Goal: Find specific page/section: Find specific page/section

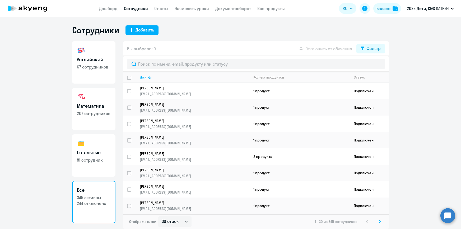
select select "30"
click at [110, 9] on link "Дашборд" at bounding box center [108, 8] width 18 height 5
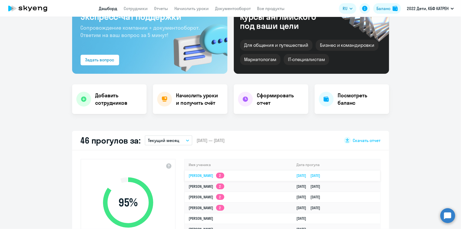
scroll to position [48, 0]
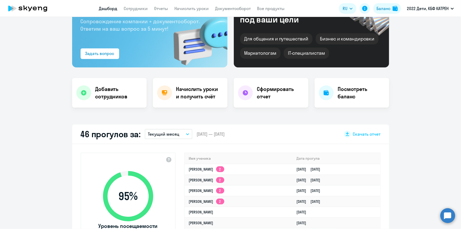
select select "30"
click at [139, 5] on app-menu-item-link "Сотрудники" at bounding box center [136, 8] width 24 height 7
click at [139, 8] on link "Сотрудники" at bounding box center [136, 8] width 24 height 5
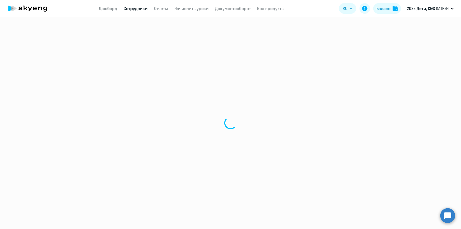
select select "30"
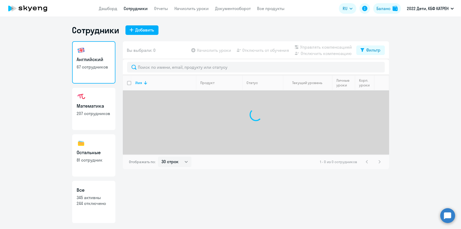
click at [100, 196] on p "345 активны" at bounding box center [94, 197] width 34 height 6
select select "30"
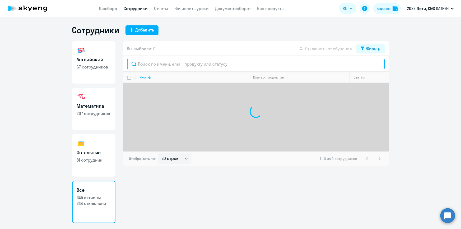
click at [162, 67] on input "text" at bounding box center [256, 64] width 258 height 11
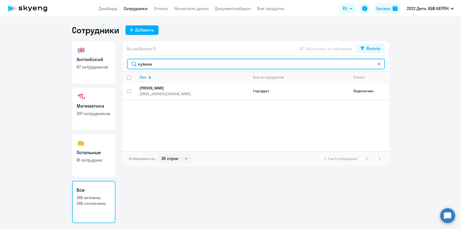
type input "кузина"
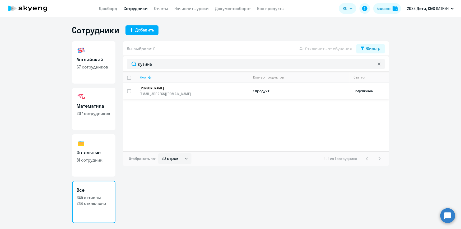
click at [159, 87] on p "[PERSON_NAME]" at bounding box center [191, 88] width 102 height 5
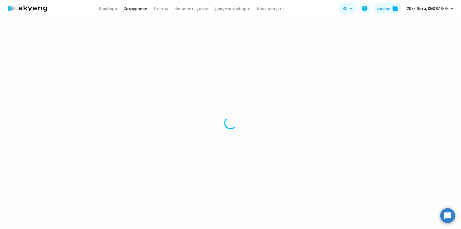
select select "english"
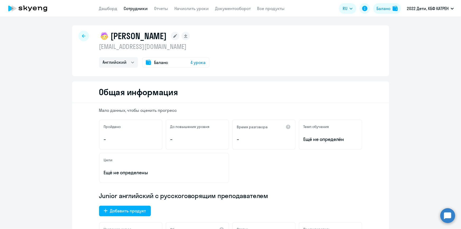
click at [135, 8] on link "Сотрудники" at bounding box center [136, 8] width 24 height 5
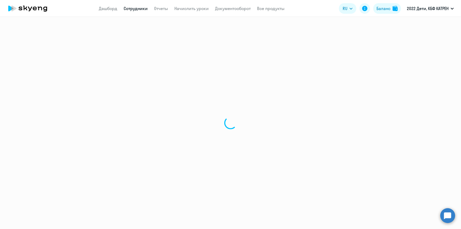
select select "30"
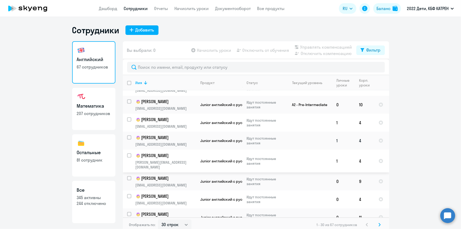
scroll to position [288, 0]
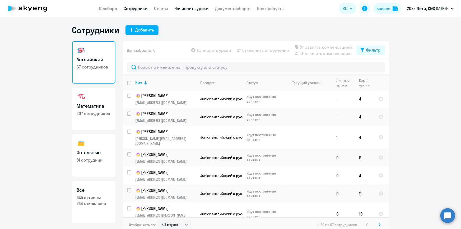
click at [190, 7] on link "Начислить уроки" at bounding box center [192, 8] width 34 height 5
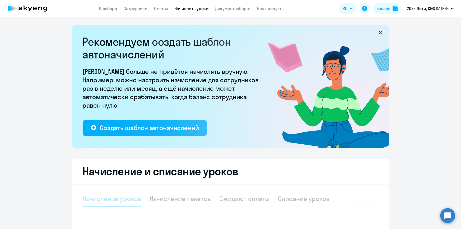
select select "10"
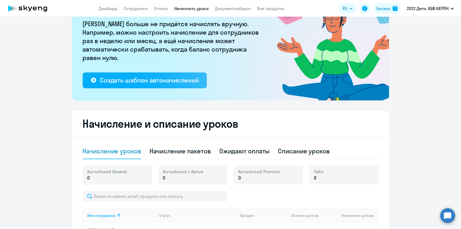
scroll to position [48, 0]
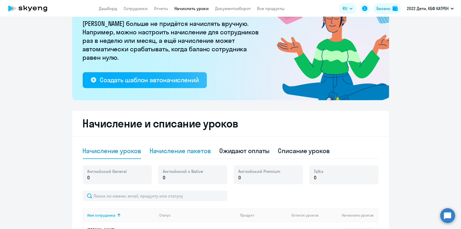
click at [190, 152] on div "Начисление пакетов" at bounding box center [179, 150] width 61 height 8
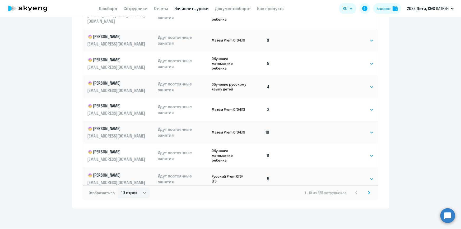
scroll to position [329, 0]
drag, startPoint x: 141, startPoint y: 191, endPoint x: 138, endPoint y: 197, distance: 6.7
click at [141, 191] on select "10 строк 30 строк 50 строк" at bounding box center [134, 192] width 32 height 11
select select "50"
click at [118, 187] on select "10 строк 30 строк 50 строк" at bounding box center [134, 192] width 32 height 11
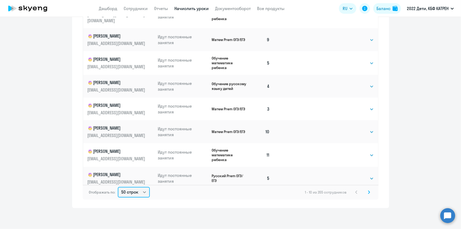
scroll to position [0, 0]
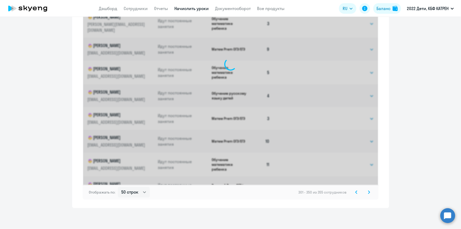
click at [367, 192] on div "Имя сотрудника Статус Продукт Остаток уроков Цена за 1 Цена за пакет Начислить …" at bounding box center [231, 62] width 296 height 273
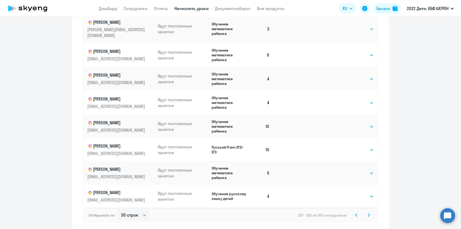
scroll to position [329, 0]
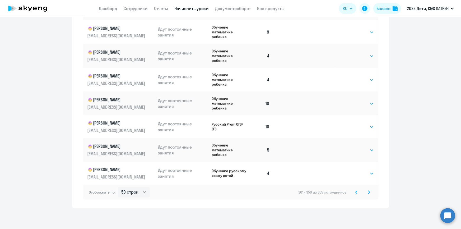
click at [355, 192] on icon at bounding box center [356, 192] width 2 height 4
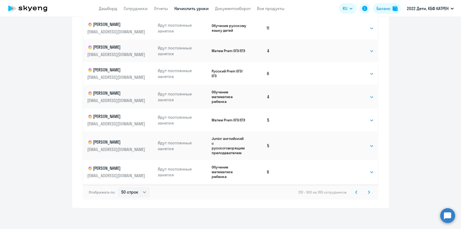
click at [355, 192] on icon at bounding box center [356, 192] width 2 height 4
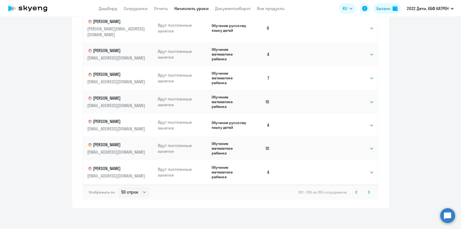
click at [355, 192] on icon at bounding box center [356, 191] width 2 height 3
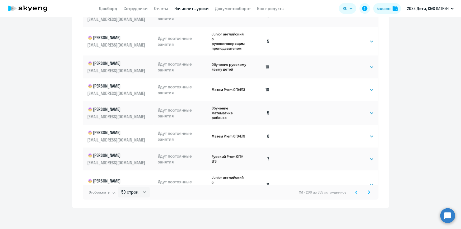
scroll to position [216, 0]
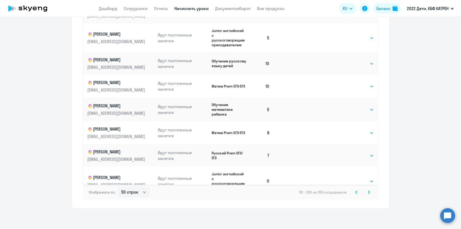
click at [353, 193] on svg-icon at bounding box center [356, 192] width 6 height 6
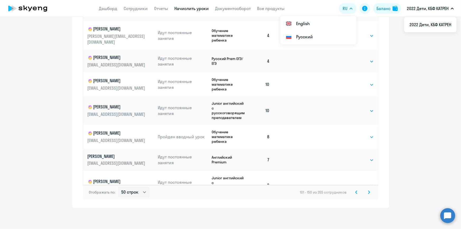
scroll to position [624, 0]
click at [102, 8] on link "Дашборд" at bounding box center [108, 8] width 18 height 5
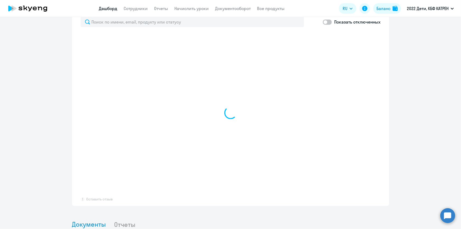
scroll to position [341, 0]
click at [132, 10] on link "Сотрудники" at bounding box center [136, 8] width 24 height 5
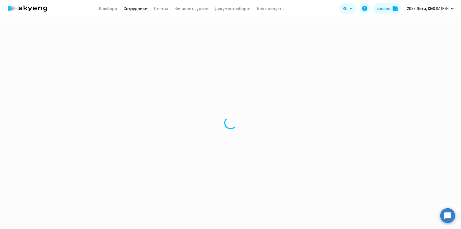
select select "30"
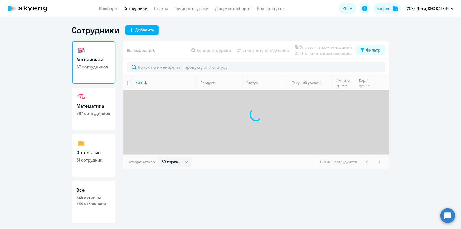
click at [106, 192] on h3 "Все" at bounding box center [94, 189] width 34 height 7
select select "30"
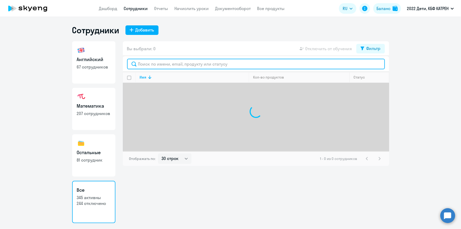
click at [158, 66] on input "text" at bounding box center [256, 64] width 258 height 11
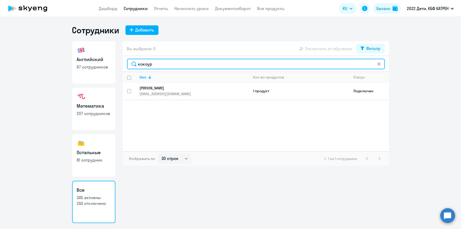
type input "кокоур"
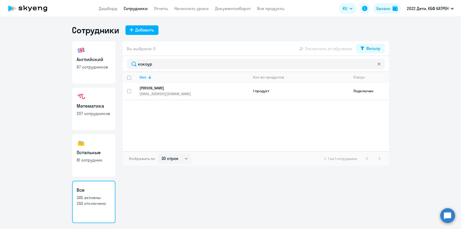
click at [156, 88] on p "[PERSON_NAME]" at bounding box center [191, 88] width 102 height 5
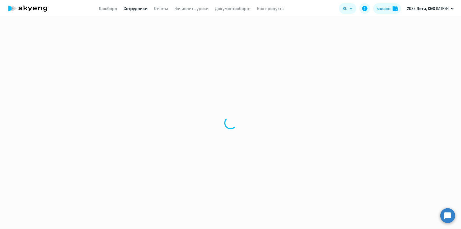
select select "math"
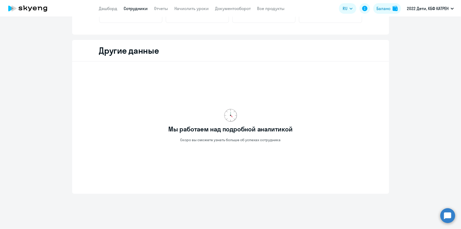
scroll to position [140, 0]
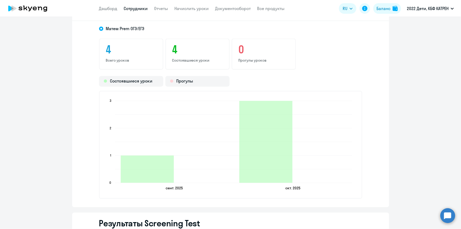
scroll to position [476, 0]
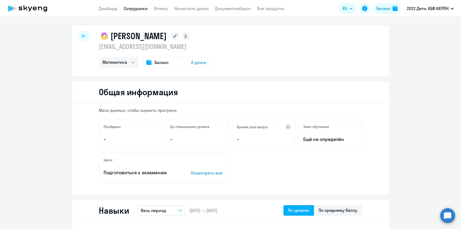
select select "30"
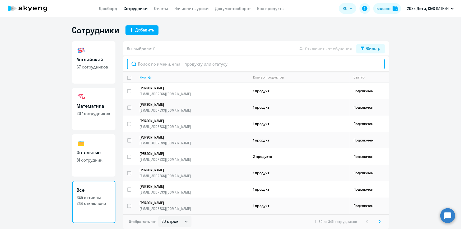
click at [180, 66] on input "text" at bounding box center [256, 64] width 258 height 11
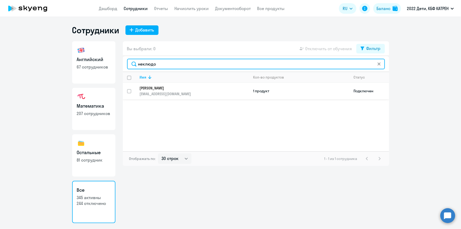
type input "неклюдо"
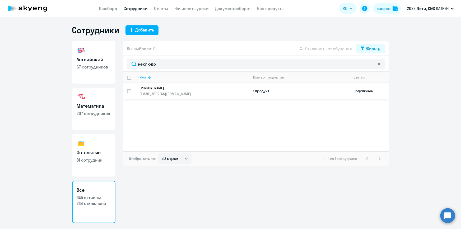
click at [162, 87] on p "[PERSON_NAME]" at bounding box center [191, 88] width 102 height 5
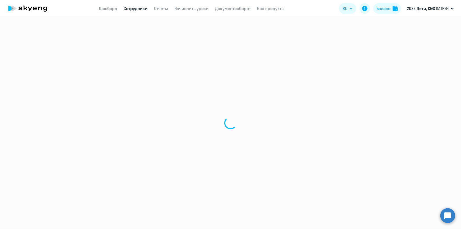
select select "math"
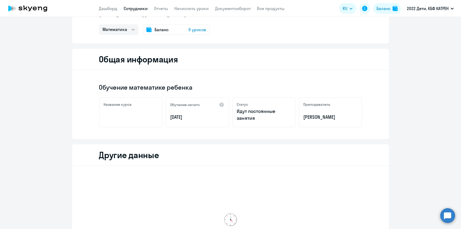
scroll to position [140, 0]
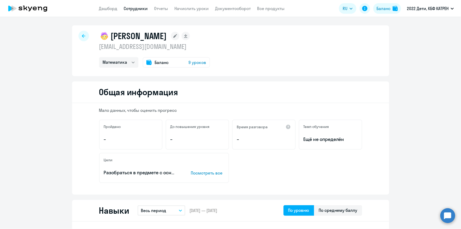
click at [135, 7] on link "Сотрудники" at bounding box center [136, 8] width 24 height 5
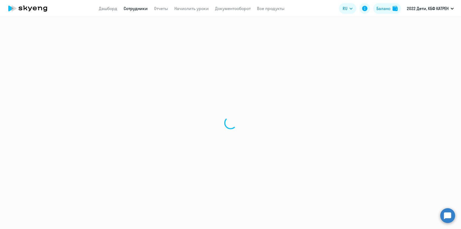
select select "30"
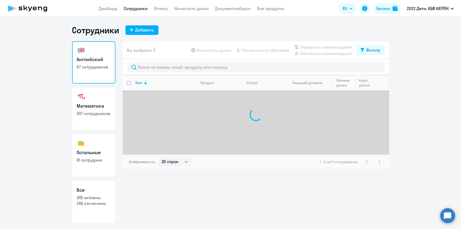
click at [99, 201] on p "244 отключено" at bounding box center [94, 203] width 34 height 6
select select "30"
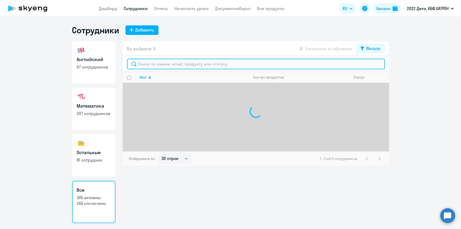
click at [180, 63] on input "text" at bounding box center [256, 64] width 258 height 11
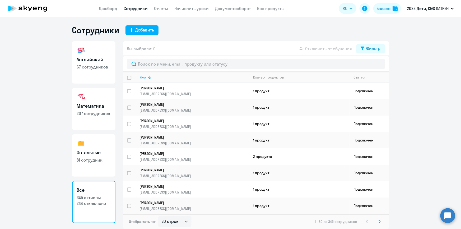
click at [132, 10] on link "Сотрудники" at bounding box center [136, 8] width 24 height 5
select select "30"
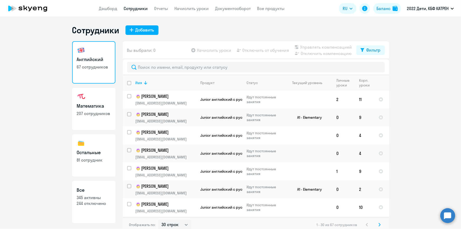
click at [93, 194] on link "Все 345 активны 244 отключено" at bounding box center [93, 202] width 43 height 42
select select "30"
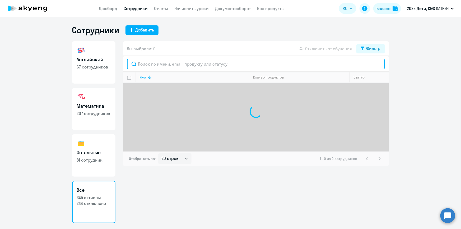
click at [164, 64] on input "text" at bounding box center [256, 64] width 258 height 11
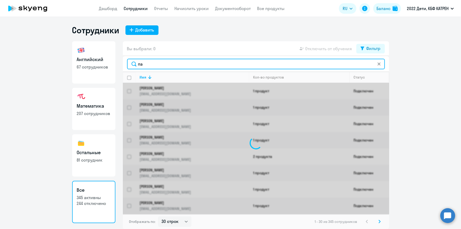
type input "пак"
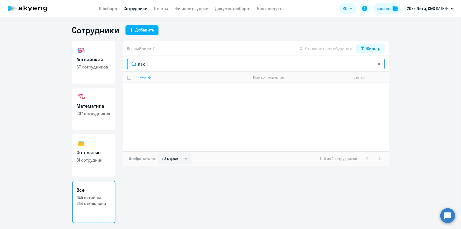
drag, startPoint x: 150, startPoint y: 66, endPoint x: 135, endPoint y: 65, distance: 15.1
click at [135, 65] on input "пак" at bounding box center [256, 64] width 258 height 11
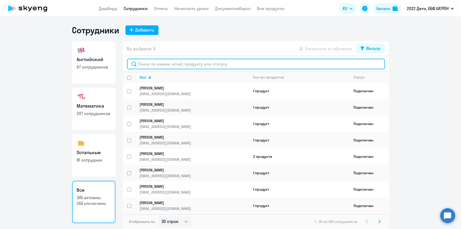
click at [161, 63] on input "text" at bounding box center [256, 64] width 258 height 11
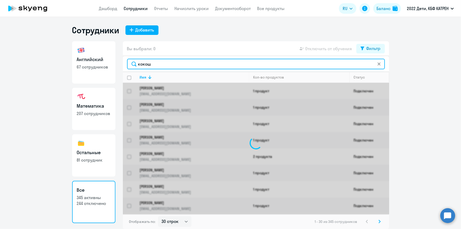
type input "кокош"
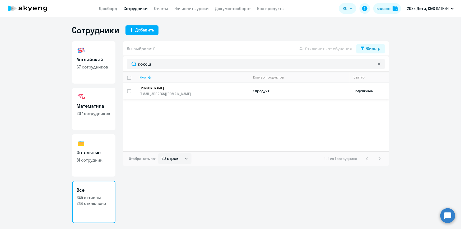
click at [160, 86] on p "[PERSON_NAME]" at bounding box center [191, 88] width 102 height 5
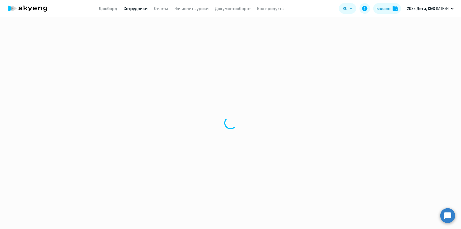
select select "english"
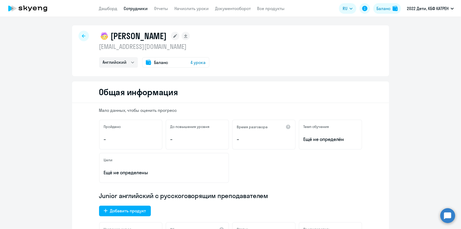
click at [129, 8] on link "Сотрудники" at bounding box center [136, 8] width 24 height 5
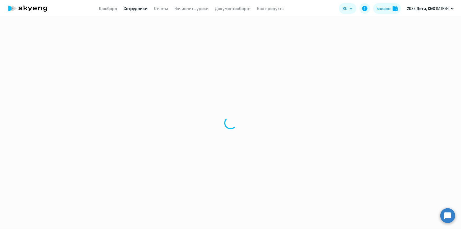
select select "30"
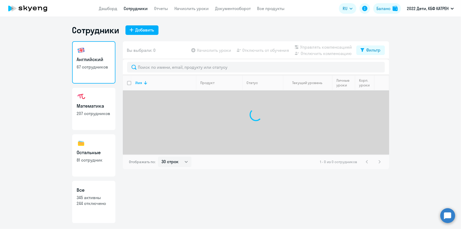
click at [96, 206] on link "Все 345 активны 244 отключено" at bounding box center [93, 202] width 43 height 42
select select "30"
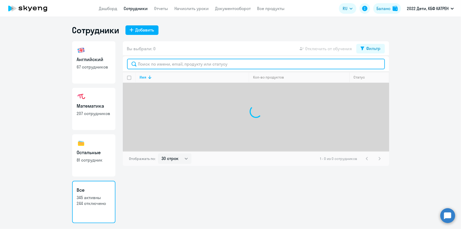
click at [165, 63] on input "text" at bounding box center [256, 64] width 258 height 11
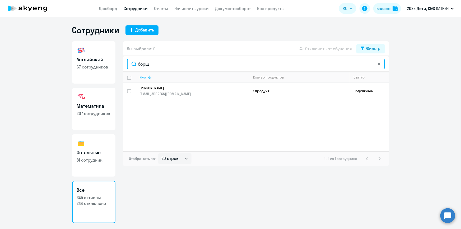
type input "борщ"
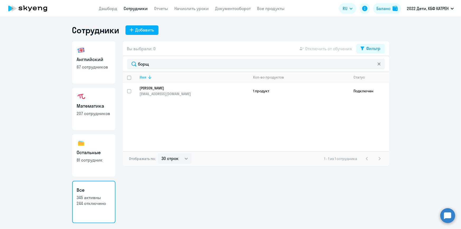
click at [166, 73] on th "Имя" at bounding box center [192, 77] width 114 height 11
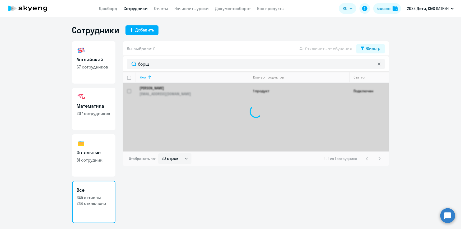
click at [165, 90] on div at bounding box center [256, 111] width 266 height 79
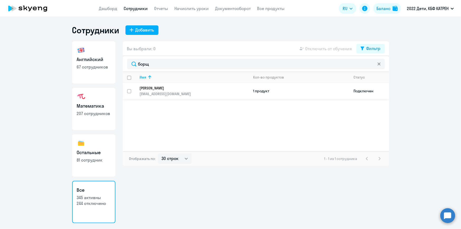
click at [174, 90] on link "[PERSON_NAME] [EMAIL_ADDRESS][DOMAIN_NAME]" at bounding box center [194, 91] width 109 height 11
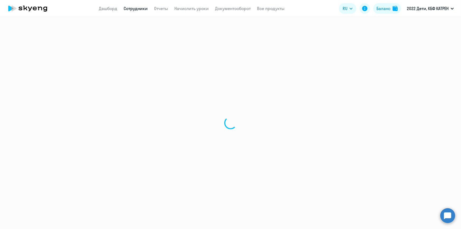
select select "english"
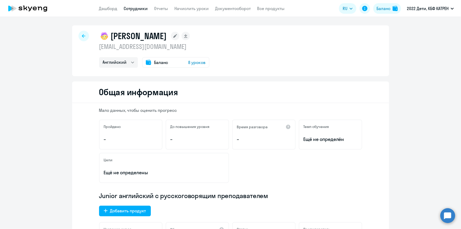
click at [141, 7] on link "Сотрудники" at bounding box center [136, 8] width 24 height 5
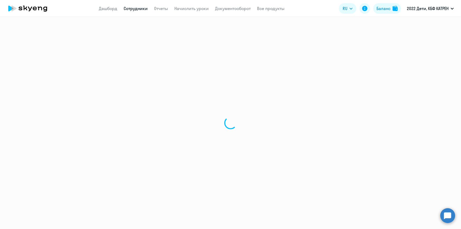
select select "30"
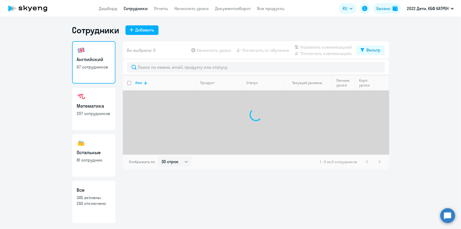
click at [94, 214] on link "Все 345 активны 244 отключено" at bounding box center [93, 202] width 43 height 42
select select "30"
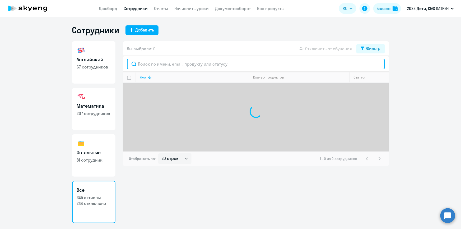
click at [171, 65] on input "text" at bounding box center [256, 64] width 258 height 11
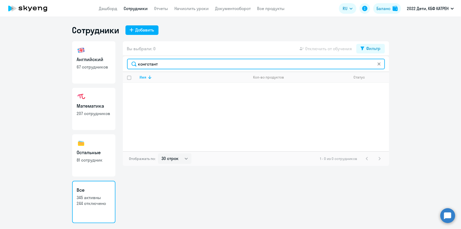
click at [145, 65] on input "конгстант" at bounding box center [256, 64] width 258 height 11
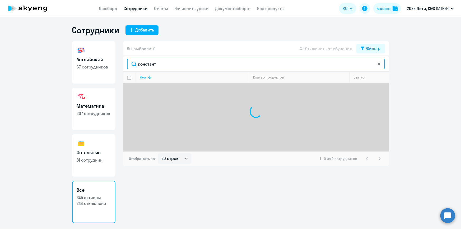
click at [164, 66] on input "констант" at bounding box center [256, 64] width 258 height 11
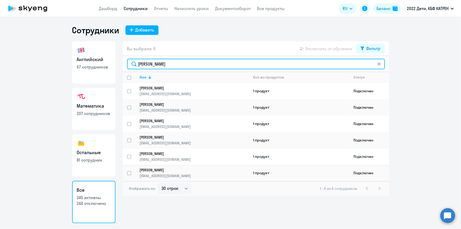
type input "[PERSON_NAME]"
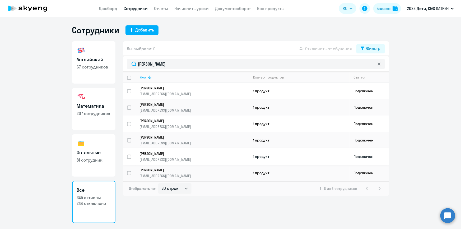
click at [158, 152] on p "[PERSON_NAME]" at bounding box center [191, 153] width 102 height 5
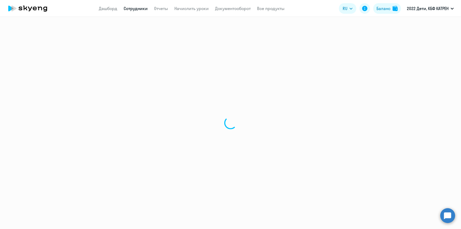
select select "math"
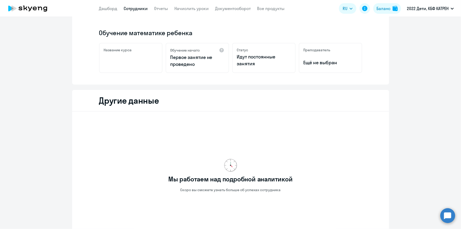
scroll to position [140, 0]
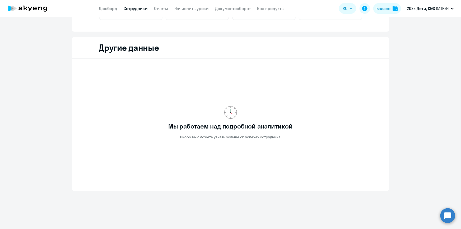
click at [137, 10] on link "Сотрудники" at bounding box center [136, 8] width 24 height 5
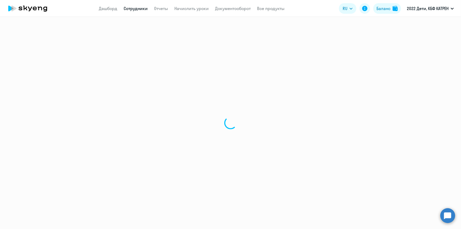
select select "30"
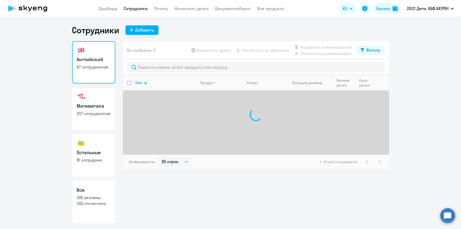
drag, startPoint x: 99, startPoint y: 193, endPoint x: 102, endPoint y: 189, distance: 4.7
click at [99, 193] on h3 "Все" at bounding box center [94, 189] width 34 height 7
select select "30"
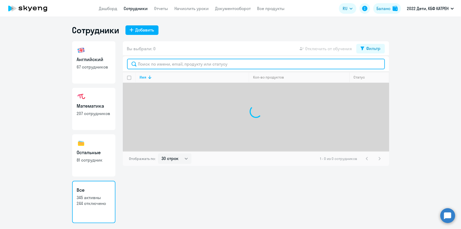
click at [164, 64] on input "text" at bounding box center [256, 64] width 258 height 11
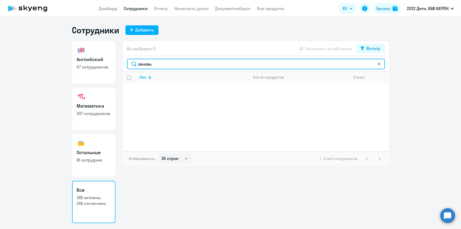
click at [139, 64] on input "зановь" at bounding box center [256, 64] width 258 height 11
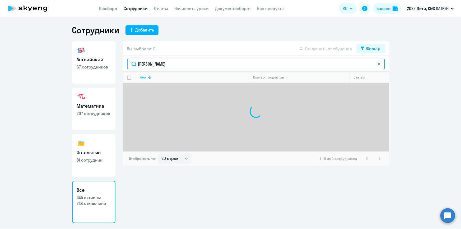
click at [161, 64] on input "[PERSON_NAME]" at bounding box center [256, 64] width 258 height 11
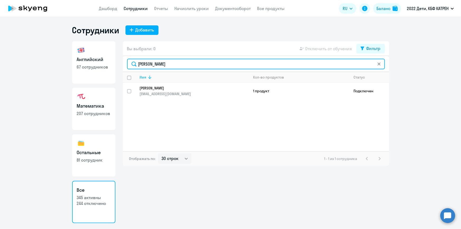
type input "[PERSON_NAME]"
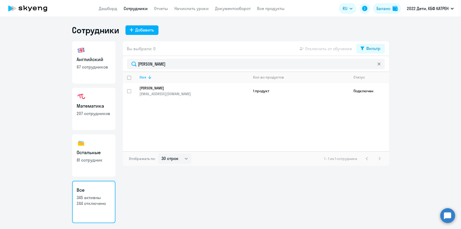
click at [163, 82] on th "Имя" at bounding box center [192, 77] width 114 height 11
click at [166, 87] on p "[PERSON_NAME]" at bounding box center [191, 88] width 102 height 5
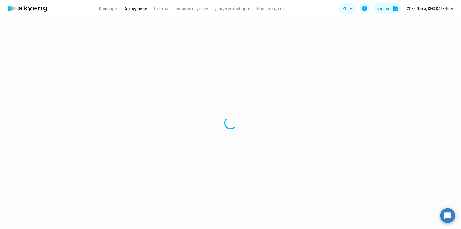
select select "others"
